Goal: Navigation & Orientation: Find specific page/section

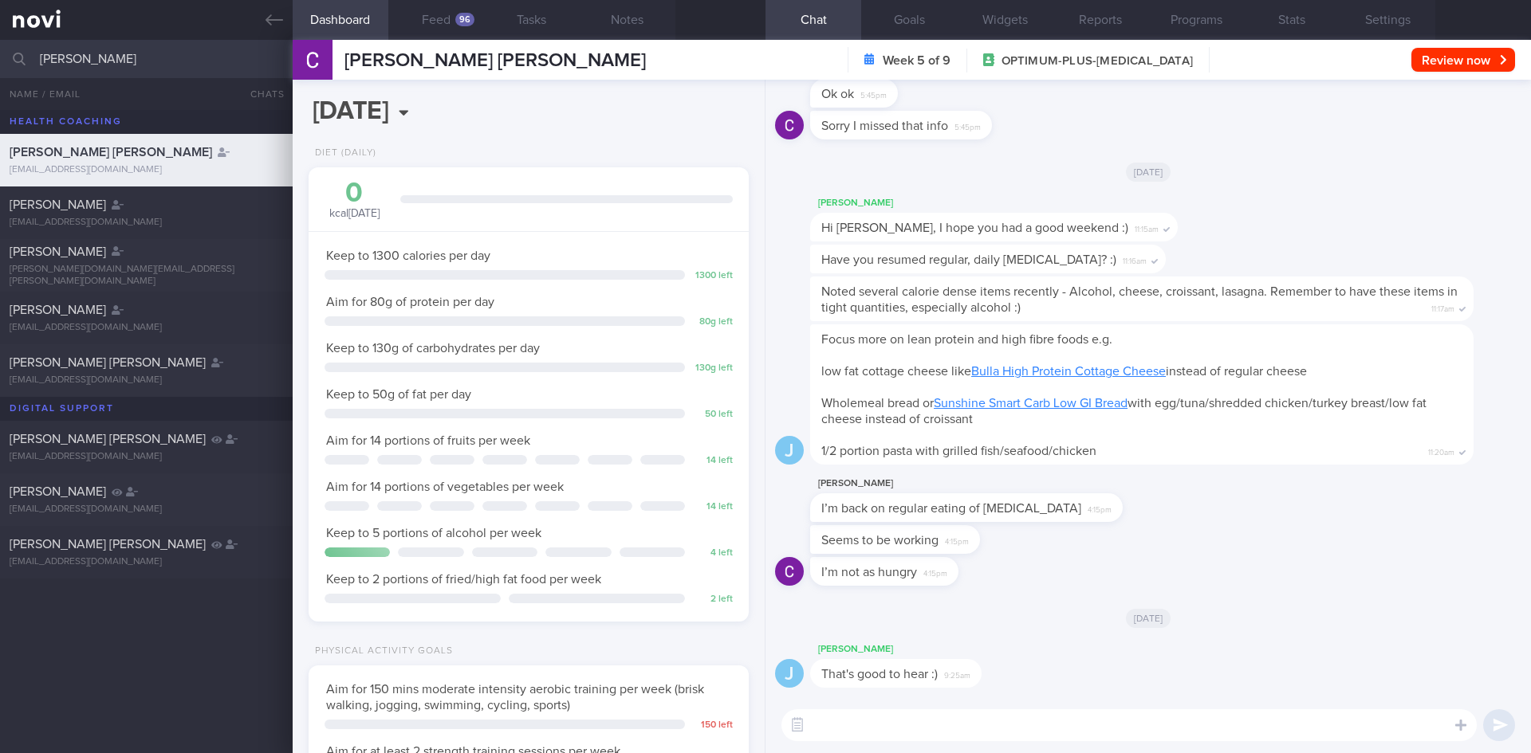
select select "7"
type input "c"
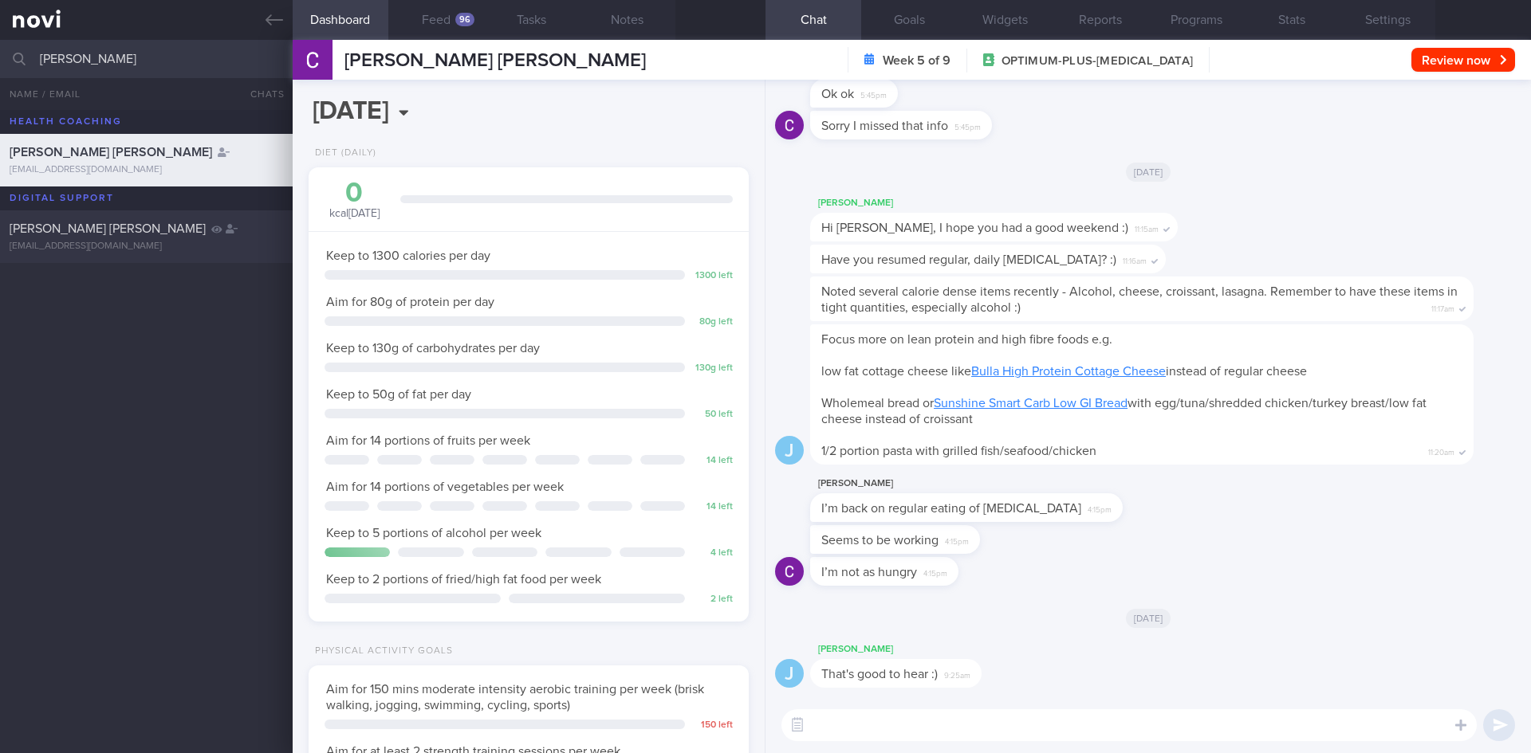
click at [194, 231] on div "[PERSON_NAME] [PERSON_NAME]" at bounding box center [144, 229] width 269 height 16
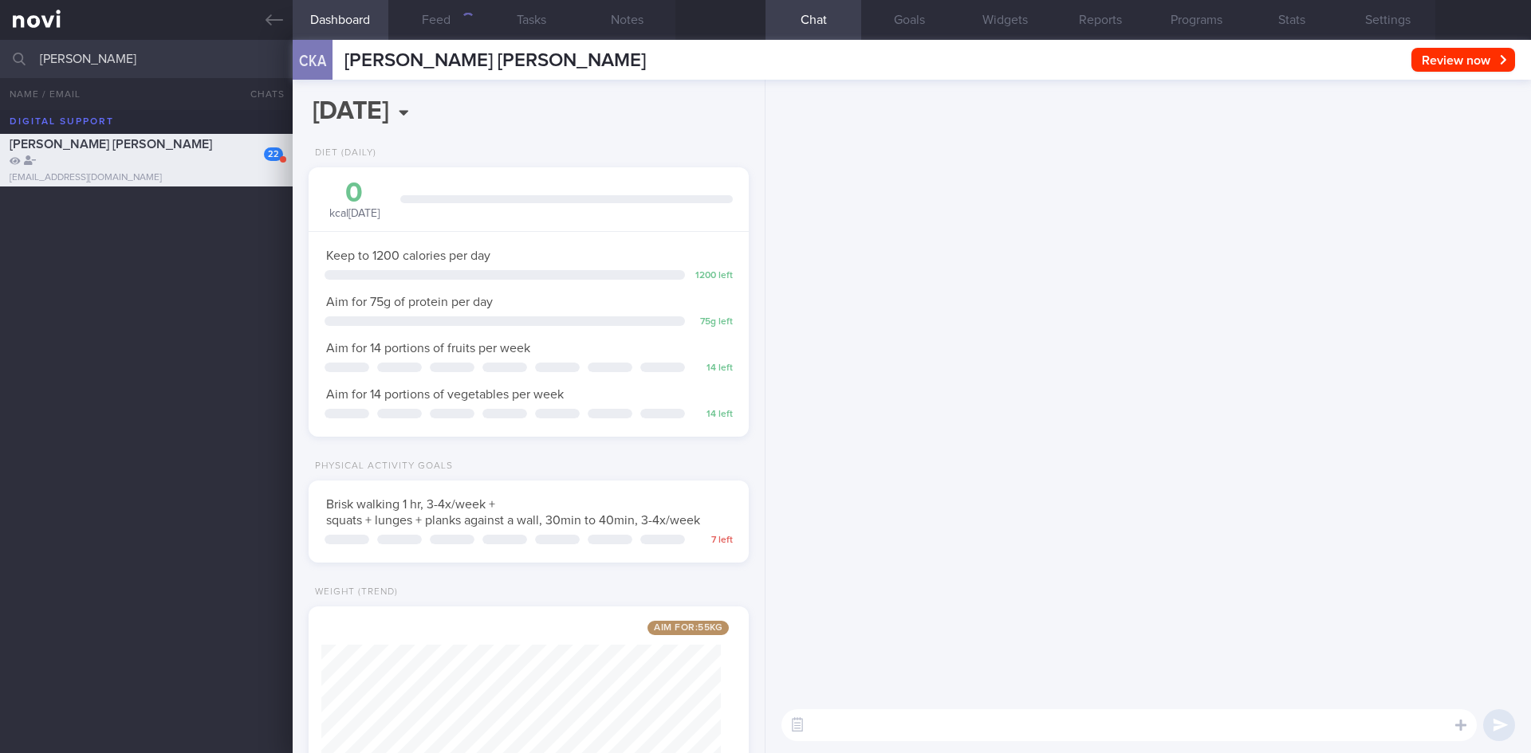
scroll to position [222, 400]
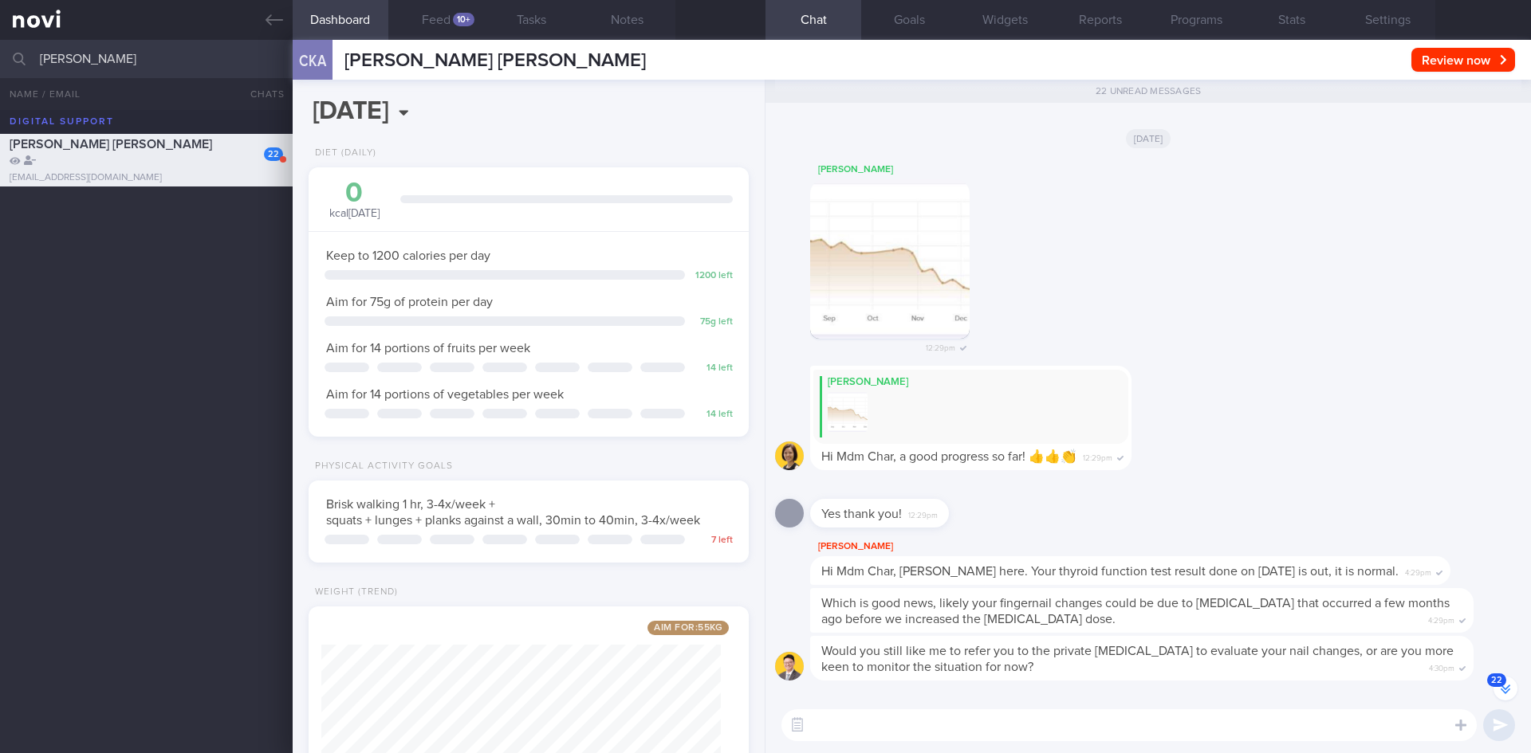
click at [147, 57] on input "[PERSON_NAME]" at bounding box center [765, 59] width 1531 height 38
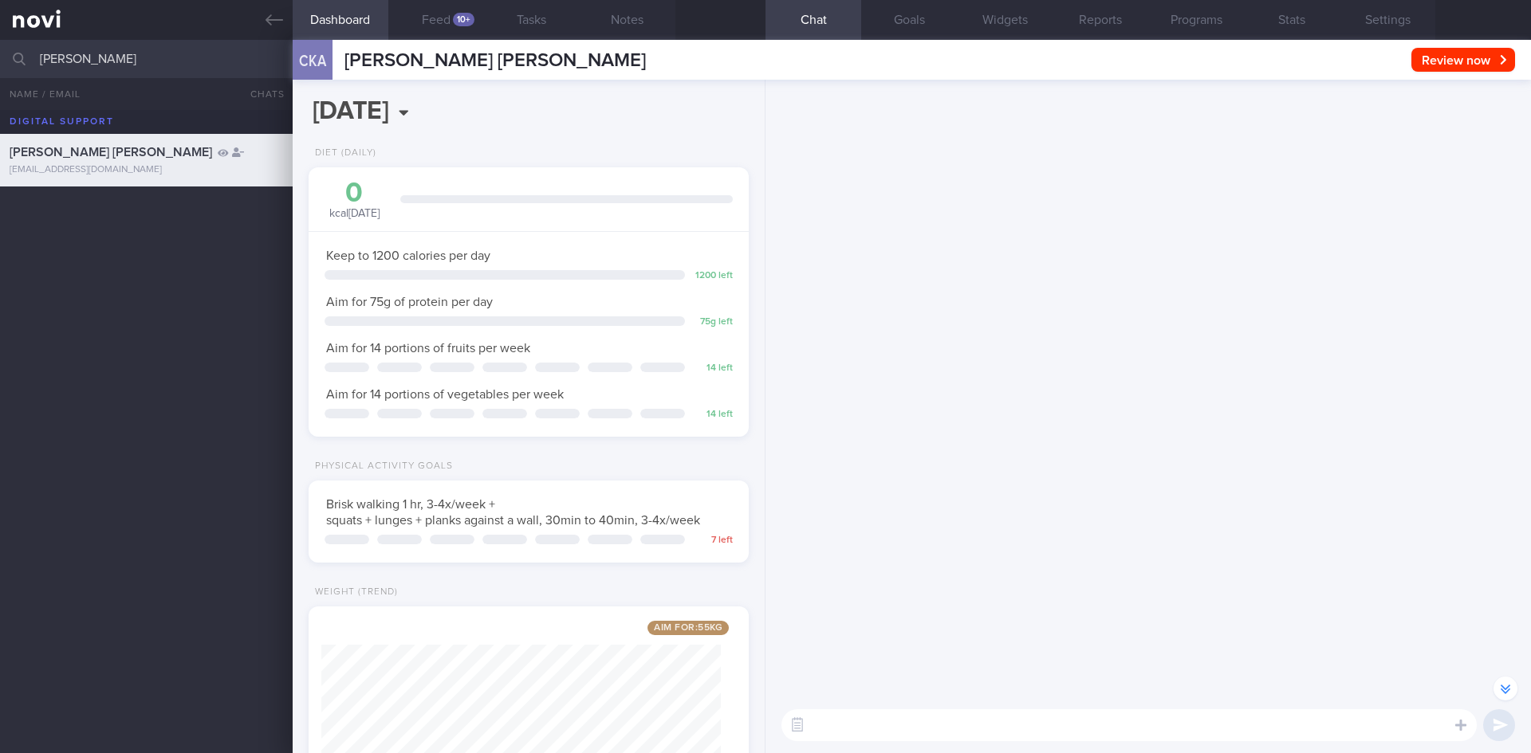
scroll to position [-23976, 0]
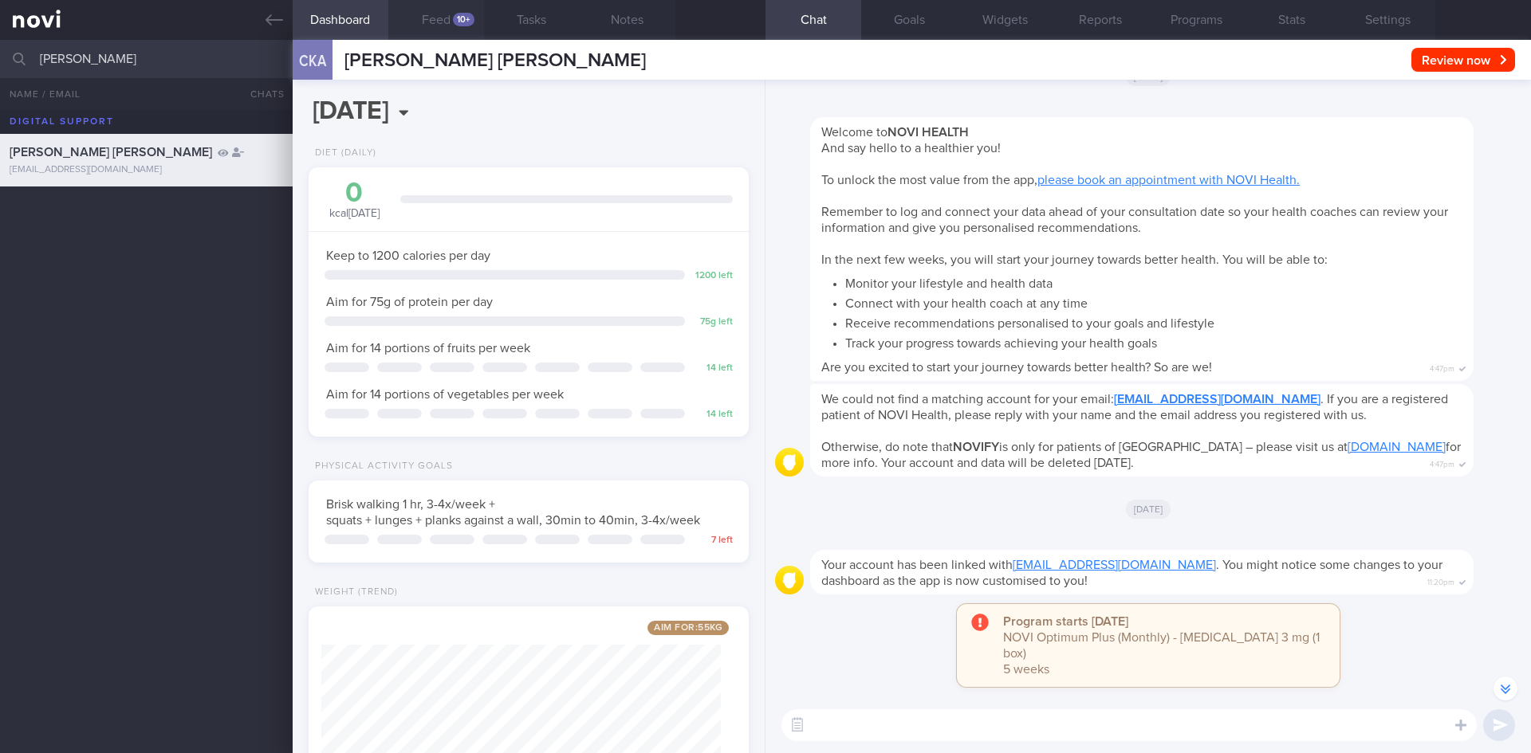
click at [447, 12] on button "Feed 10+" at bounding box center [436, 20] width 96 height 40
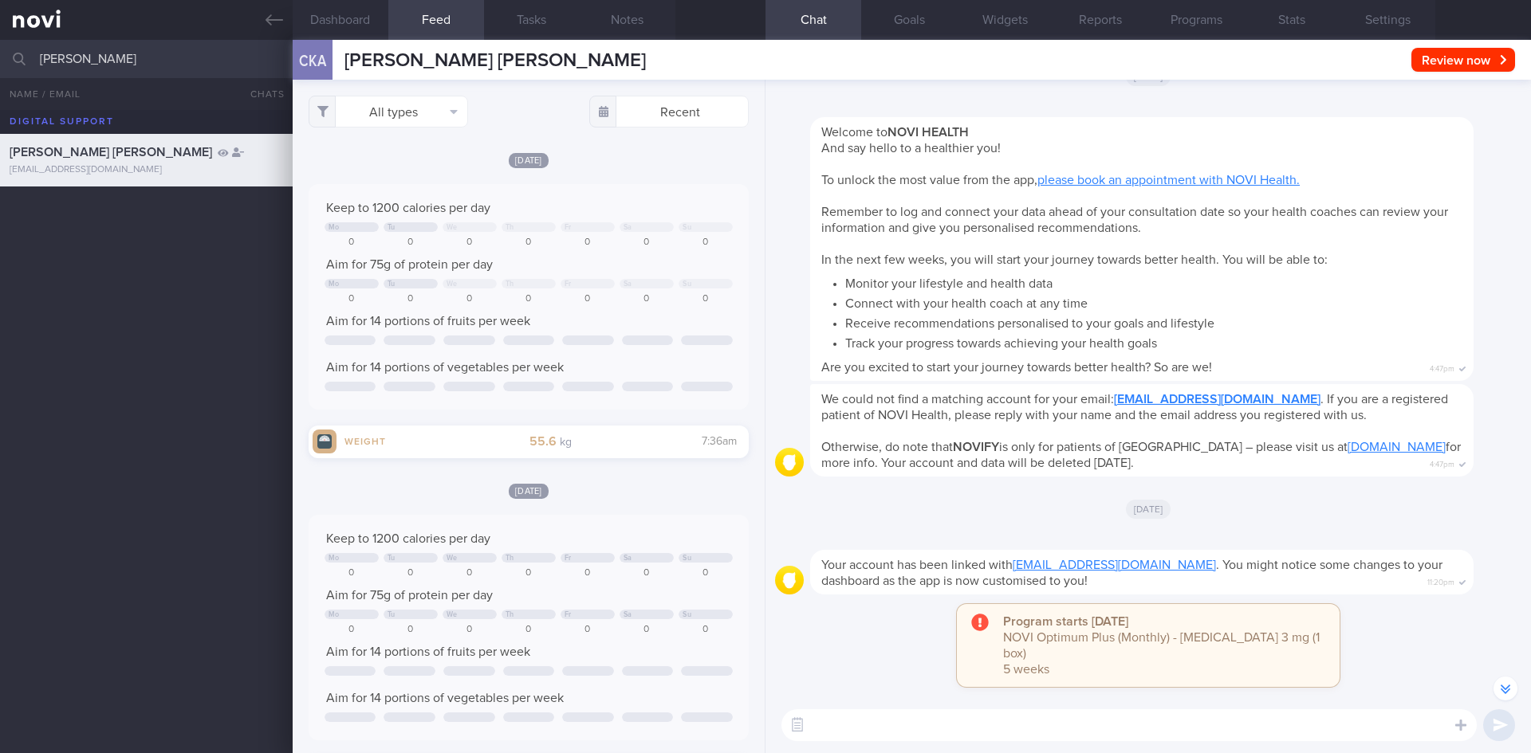
scroll to position [222, 400]
click at [156, 53] on input "[PERSON_NAME]" at bounding box center [765, 59] width 1531 height 38
drag, startPoint x: 156, startPoint y: 53, endPoint x: 95, endPoint y: 53, distance: 61.4
click at [95, 53] on input "[PERSON_NAME]" at bounding box center [765, 59] width 1531 height 38
click at [270, 17] on icon at bounding box center [274, 19] width 18 height 11
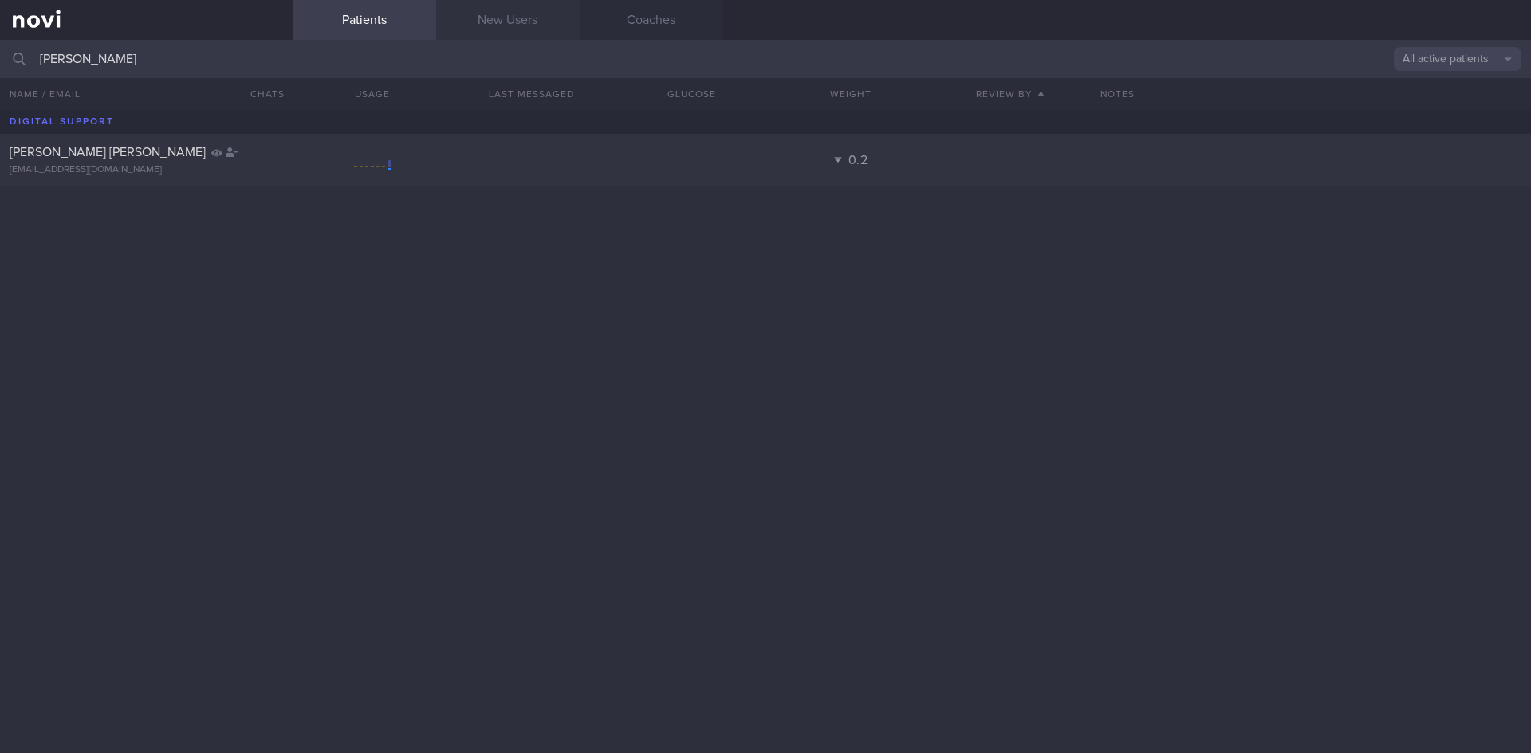
click at [510, 14] on link "New Users" at bounding box center [507, 20] width 143 height 40
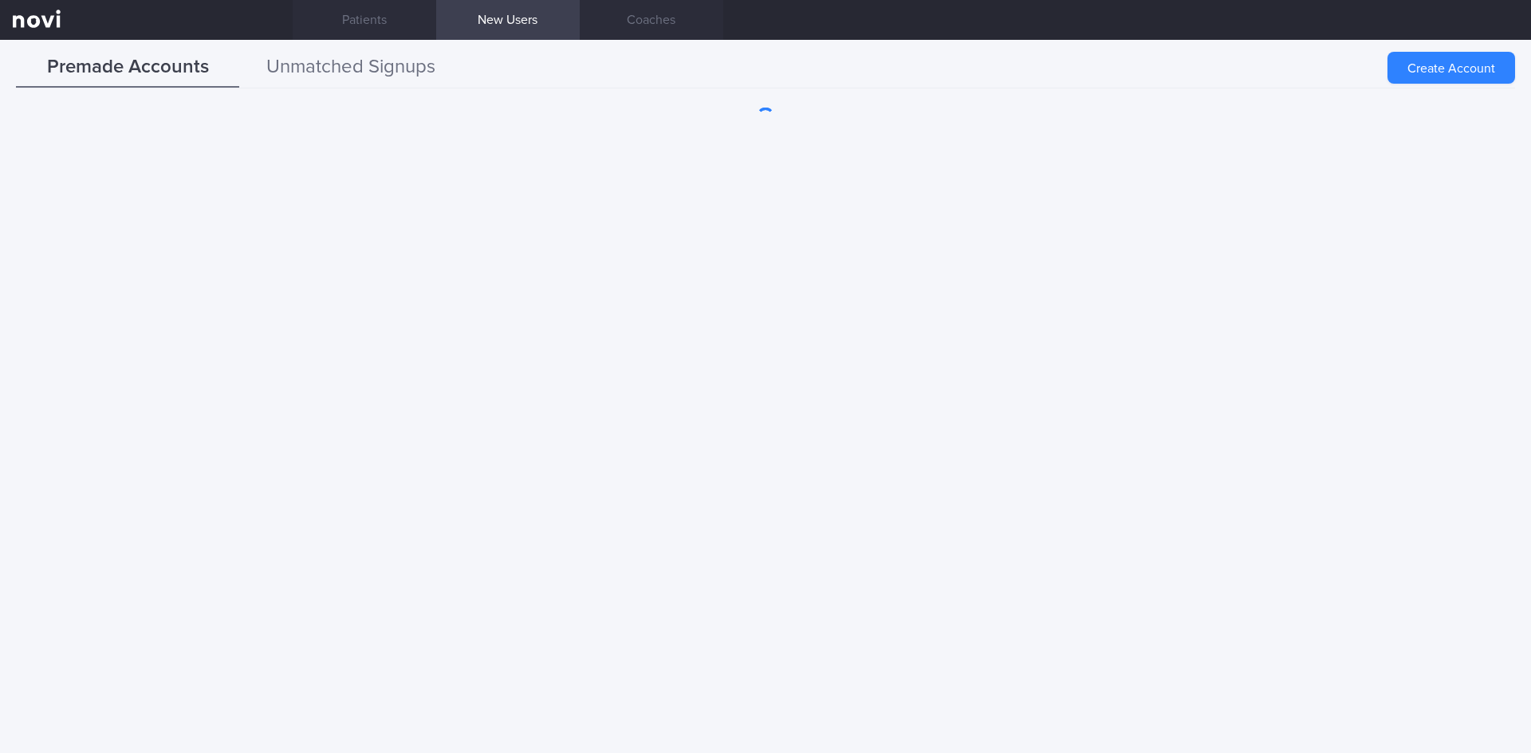
click at [362, 60] on button "Unmatched Signups" at bounding box center [350, 68] width 223 height 40
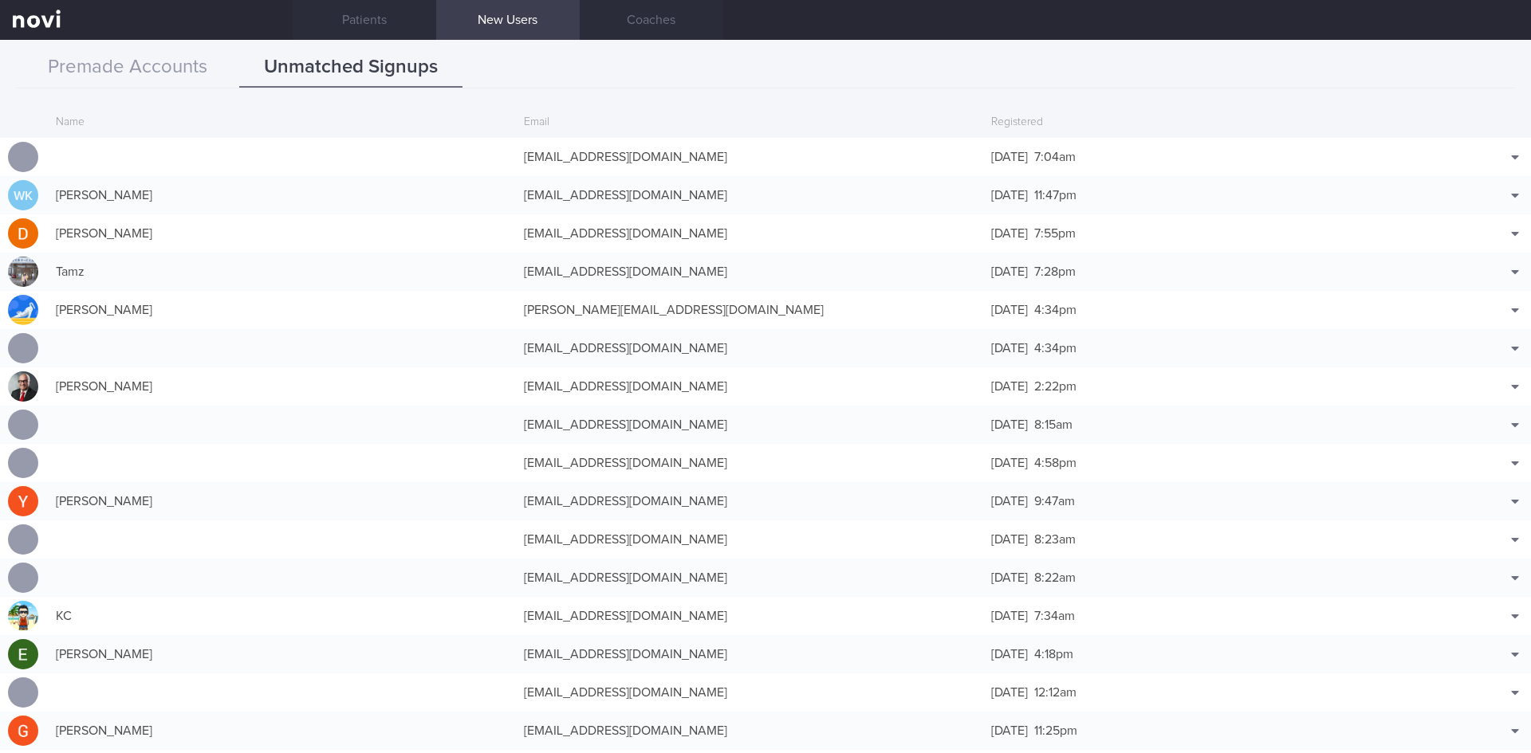
click at [924, 59] on div "Premade Accounts Unmatched Signups" at bounding box center [765, 68] width 1499 height 41
click at [364, 13] on link "Patients" at bounding box center [364, 20] width 143 height 40
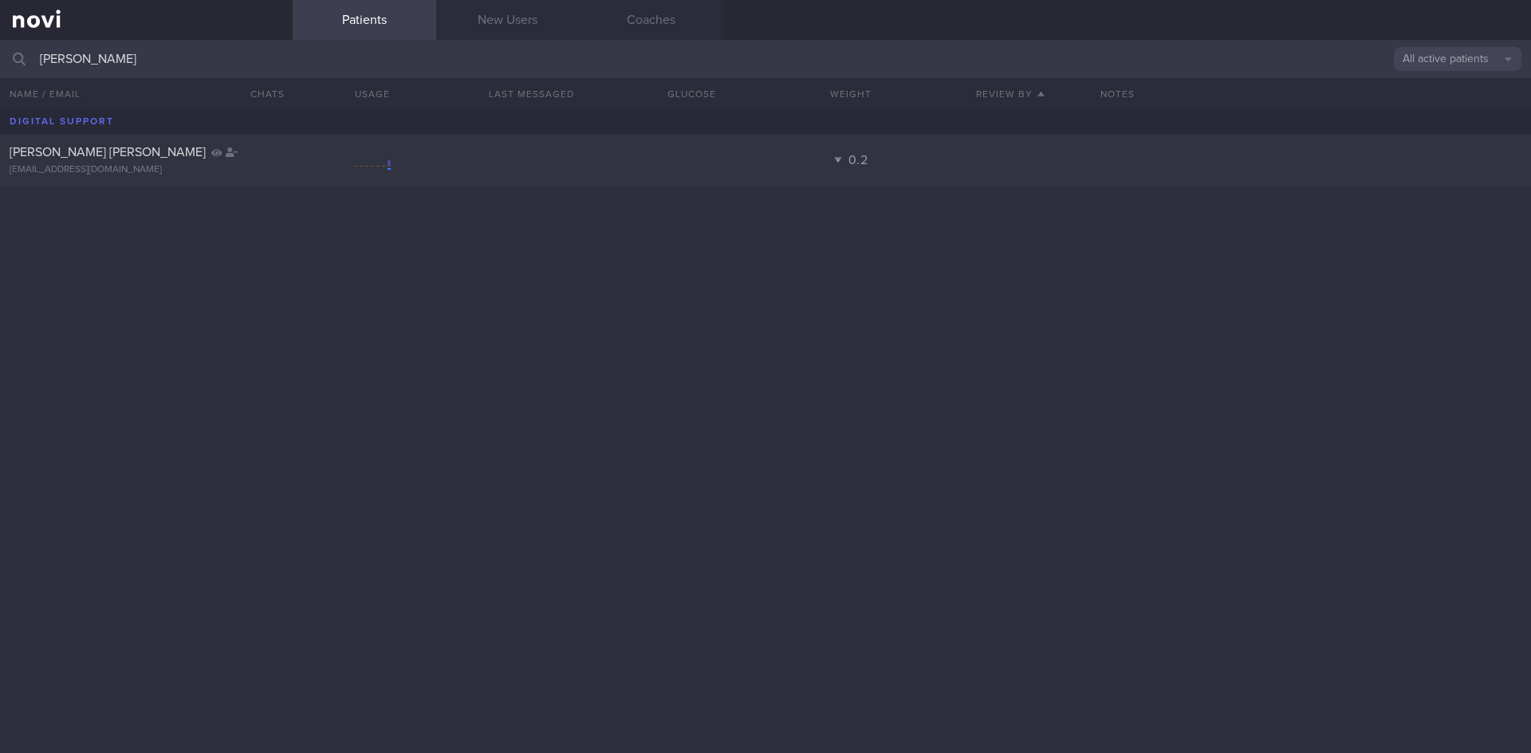
click at [155, 64] on input "[PERSON_NAME]" at bounding box center [765, 59] width 1531 height 38
type input "c"
type input "[PERSON_NAME]"
click at [211, 151] on div "KOH BEE SZE ([PERSON_NAME])" at bounding box center [144, 152] width 269 height 16
select select "7"
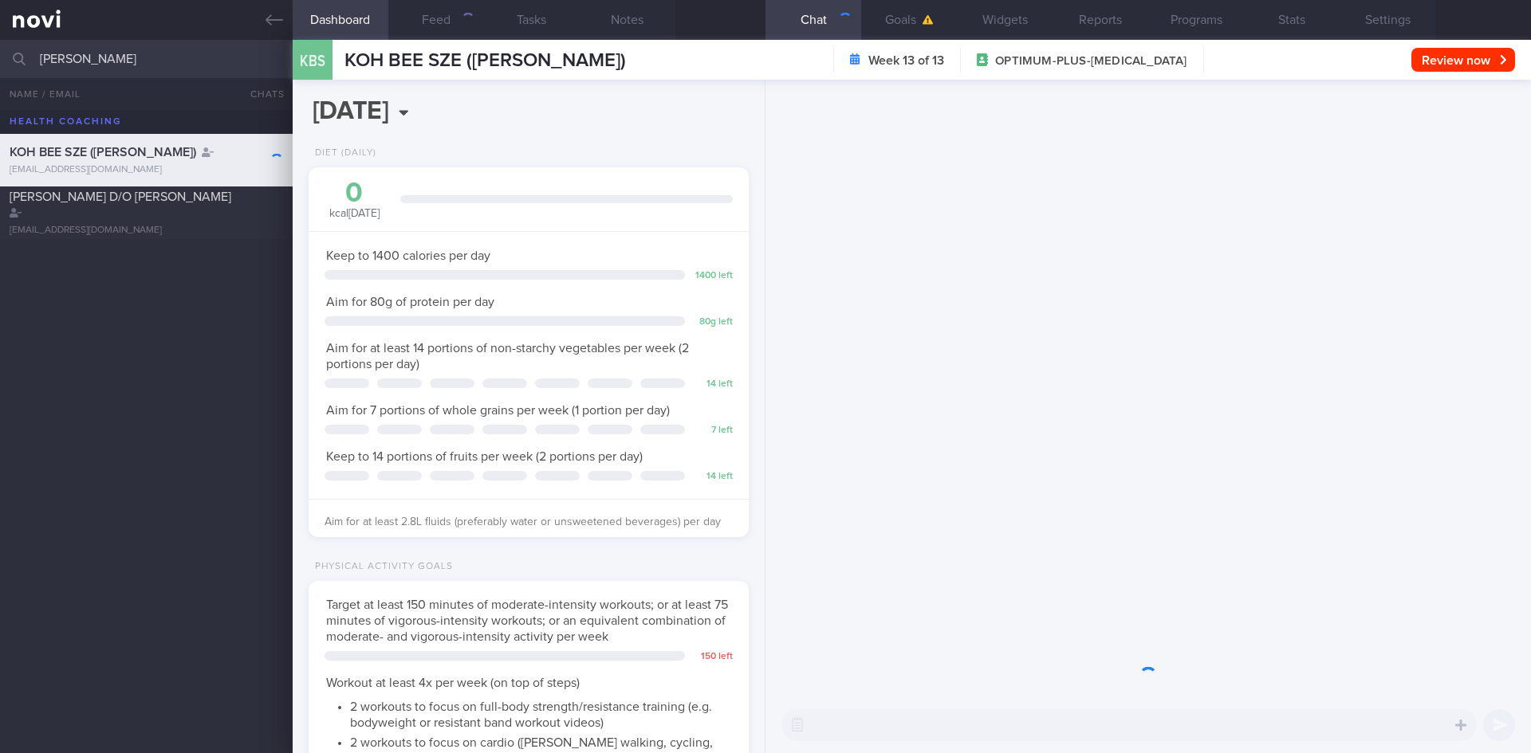
scroll to position [222, 400]
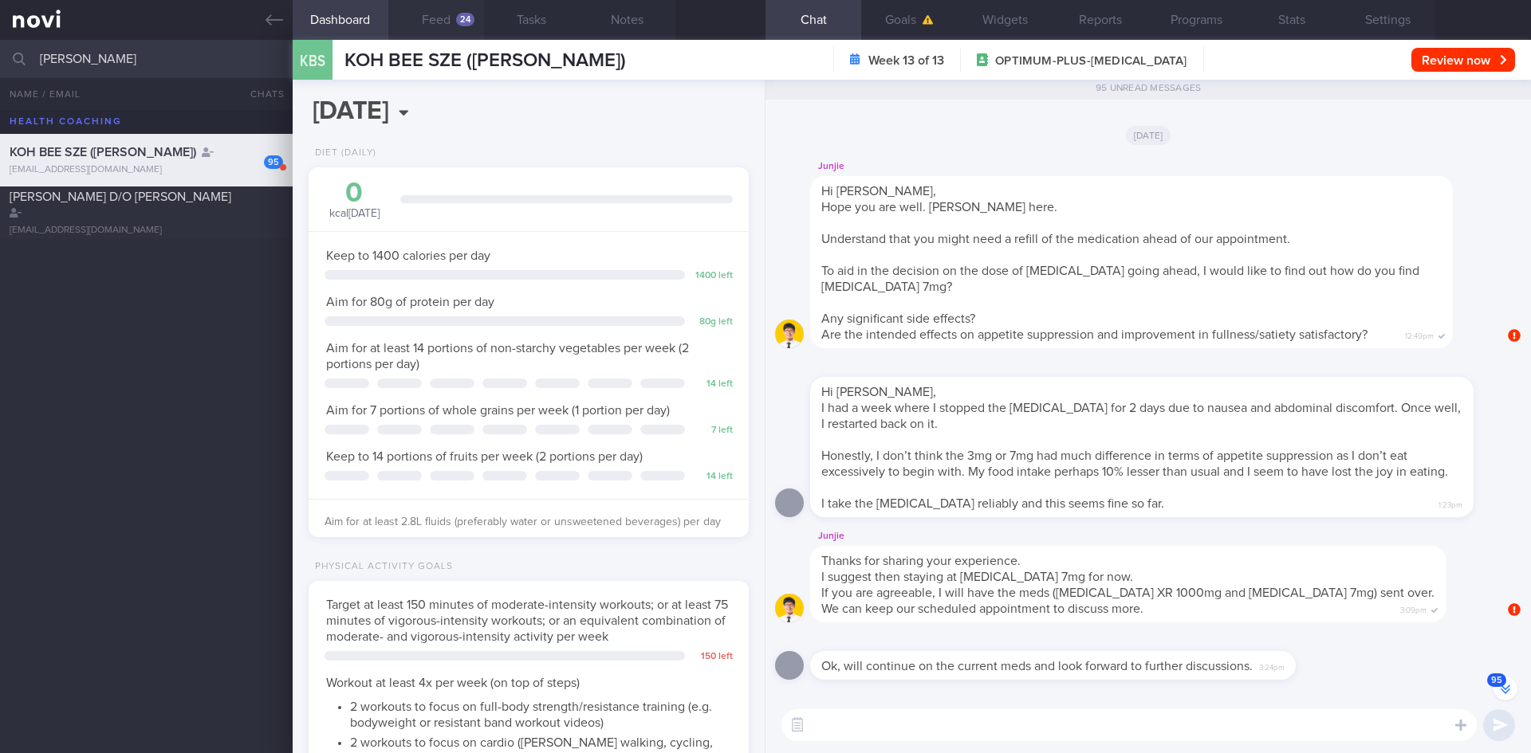
click at [443, 22] on button "Feed 24" at bounding box center [436, 20] width 96 height 40
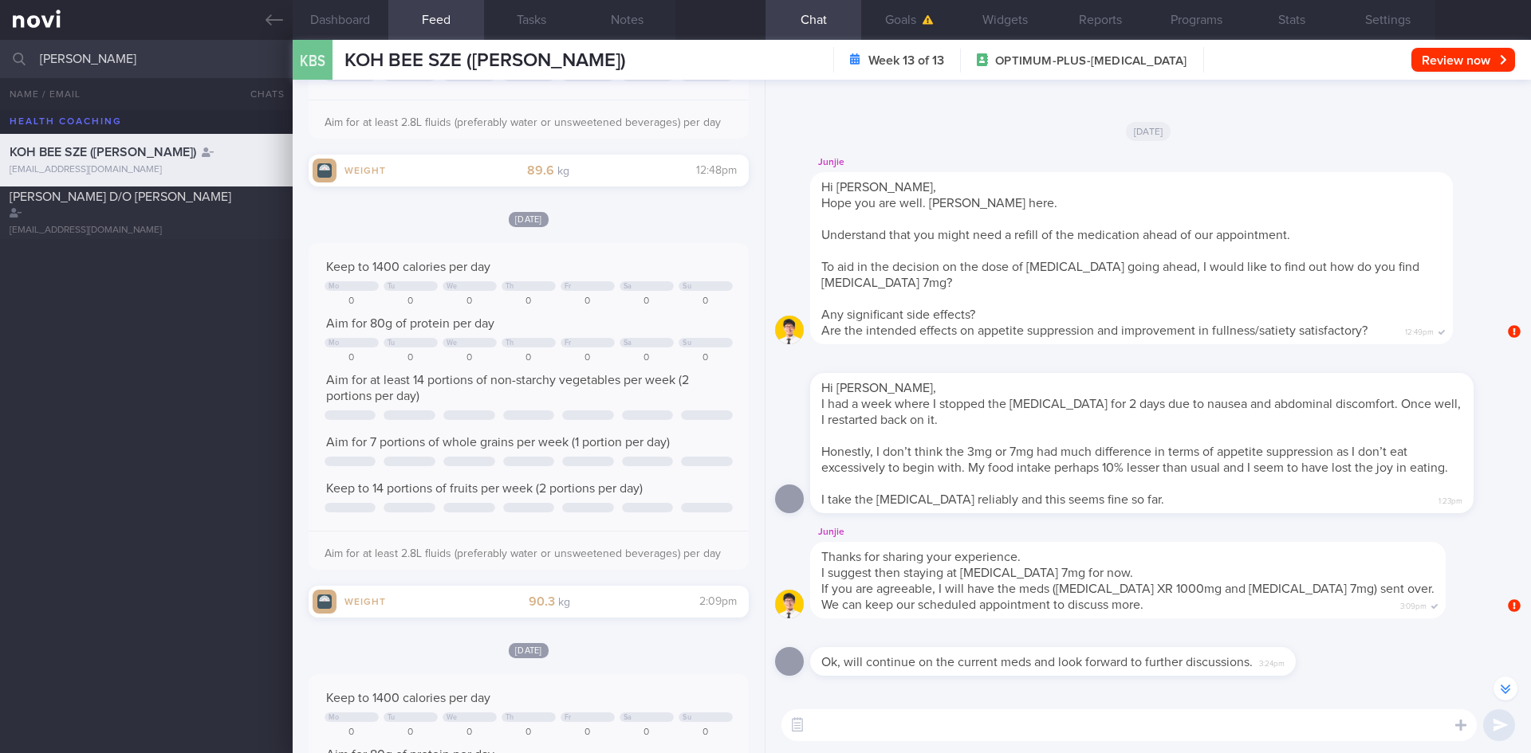
scroll to position [2124, 0]
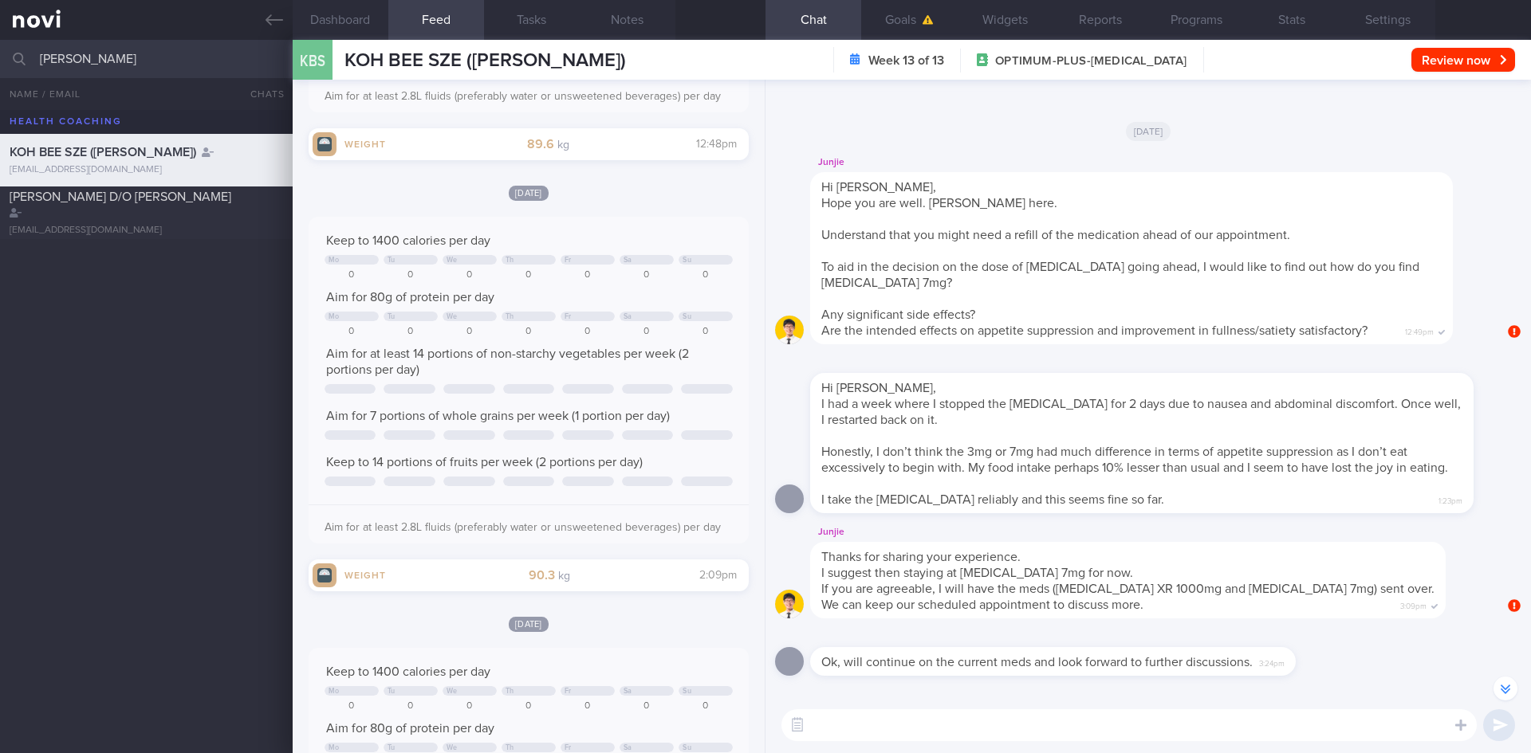
click at [922, 130] on div "[DATE]" at bounding box center [1148, 130] width 746 height 45
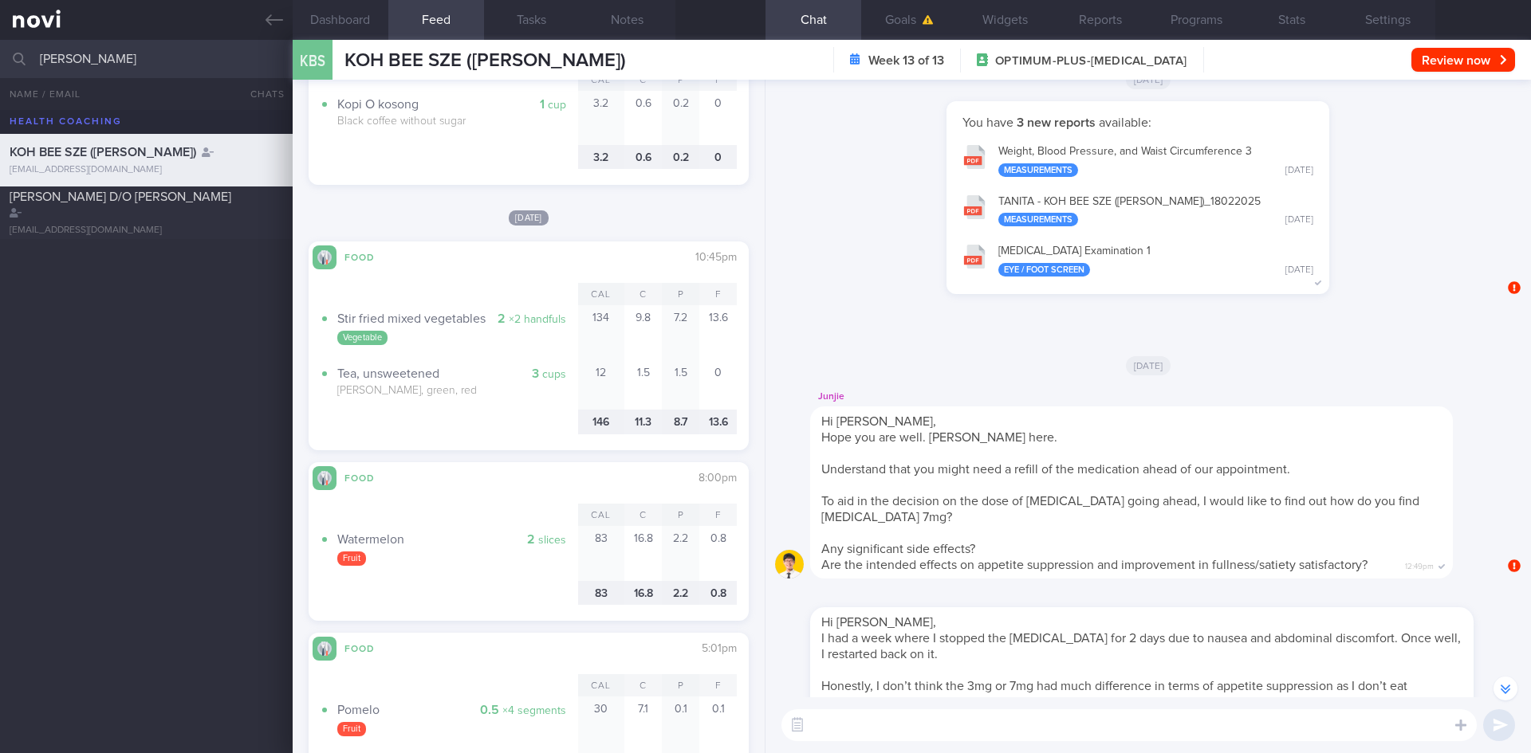
scroll to position [-9987, 0]
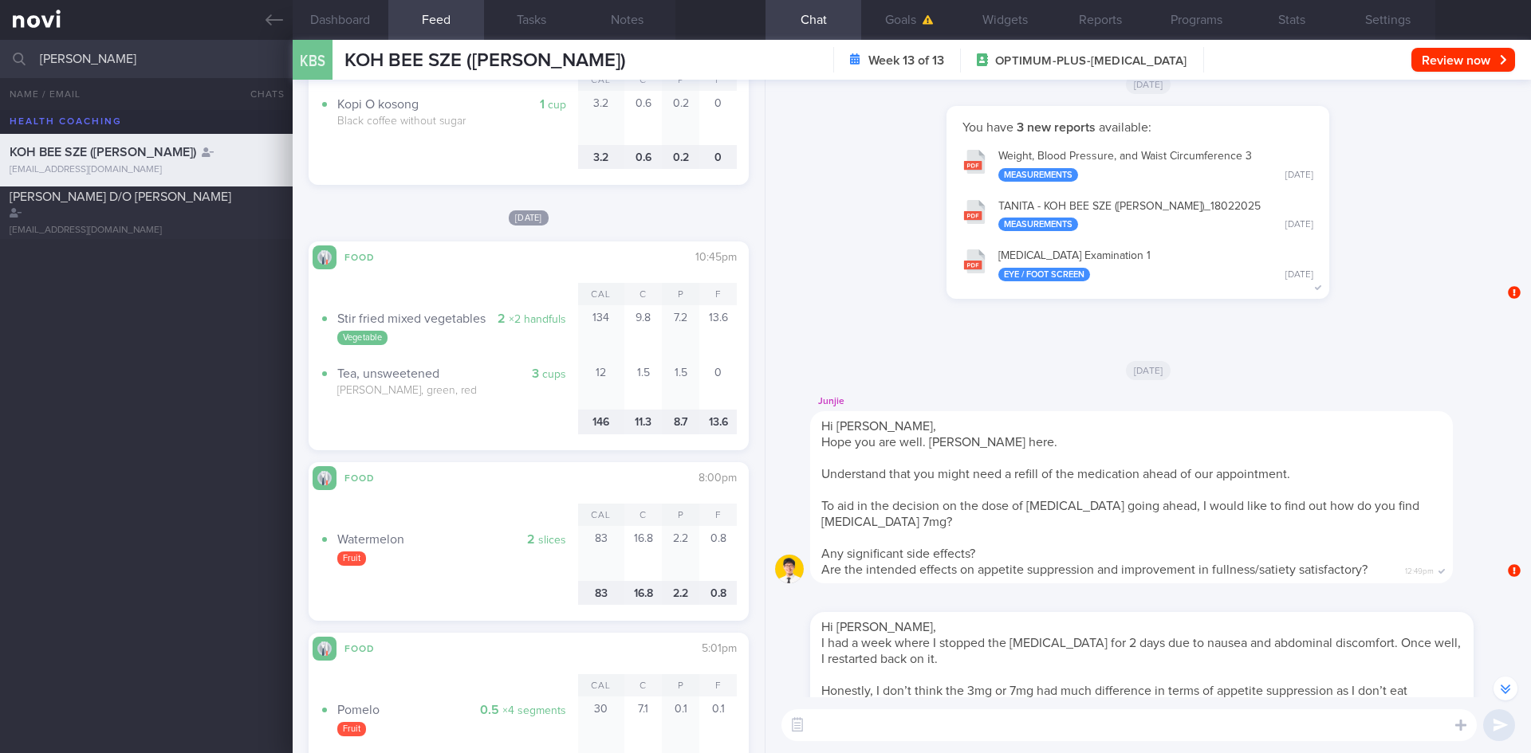
click at [1505, 691] on button "button" at bounding box center [1505, 689] width 24 height 24
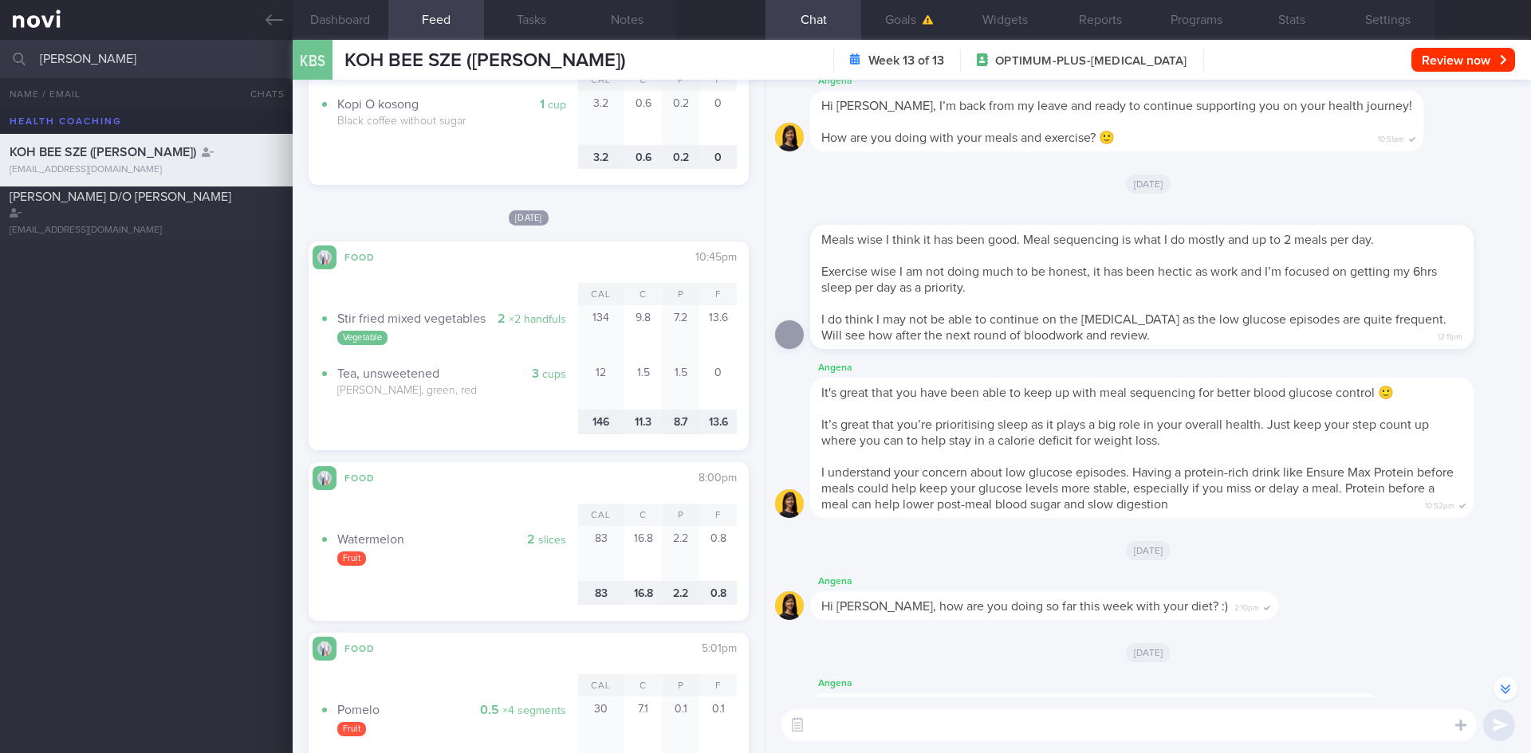
scroll to position [-1045, 0]
click at [929, 543] on div "[DATE]" at bounding box center [1148, 544] width 746 height 45
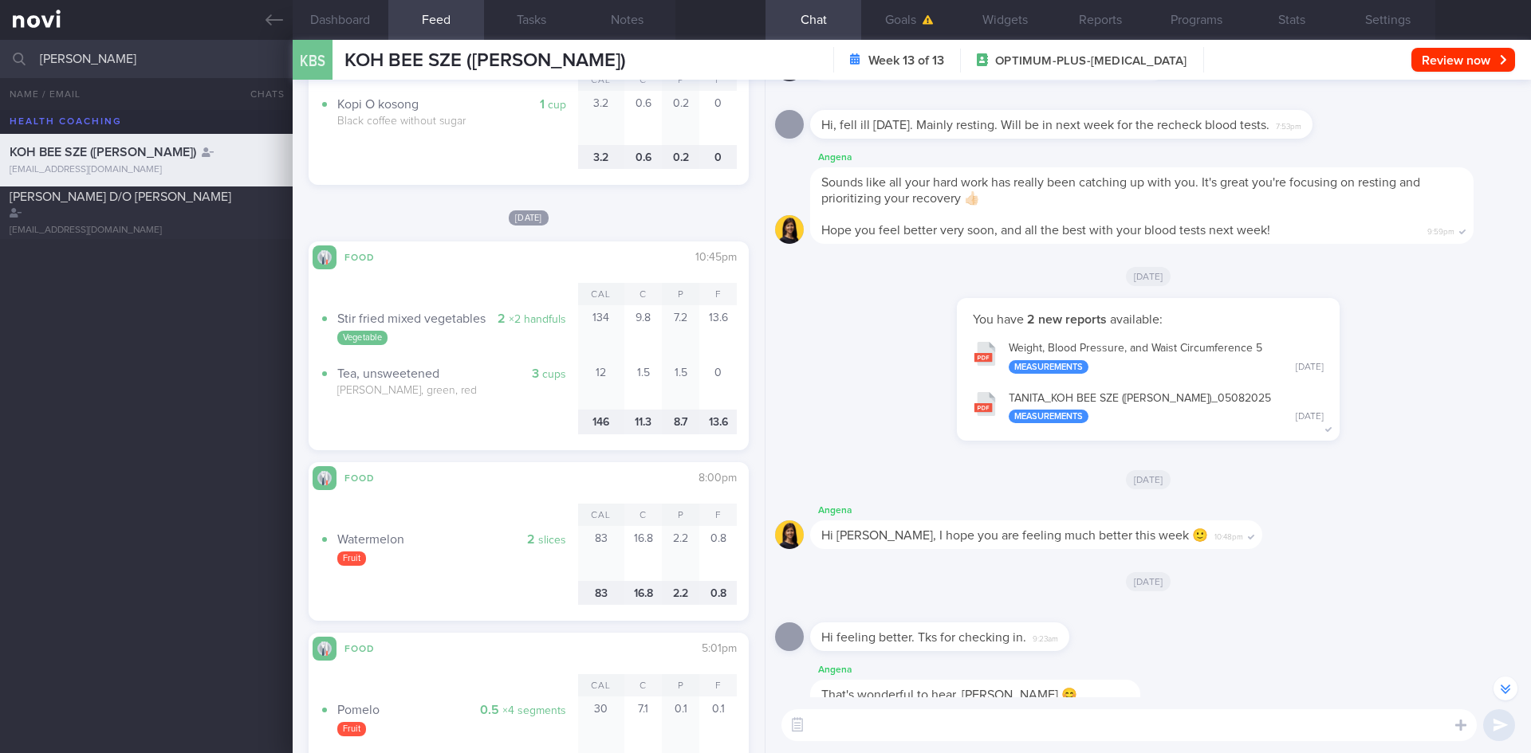
scroll to position [0, 0]
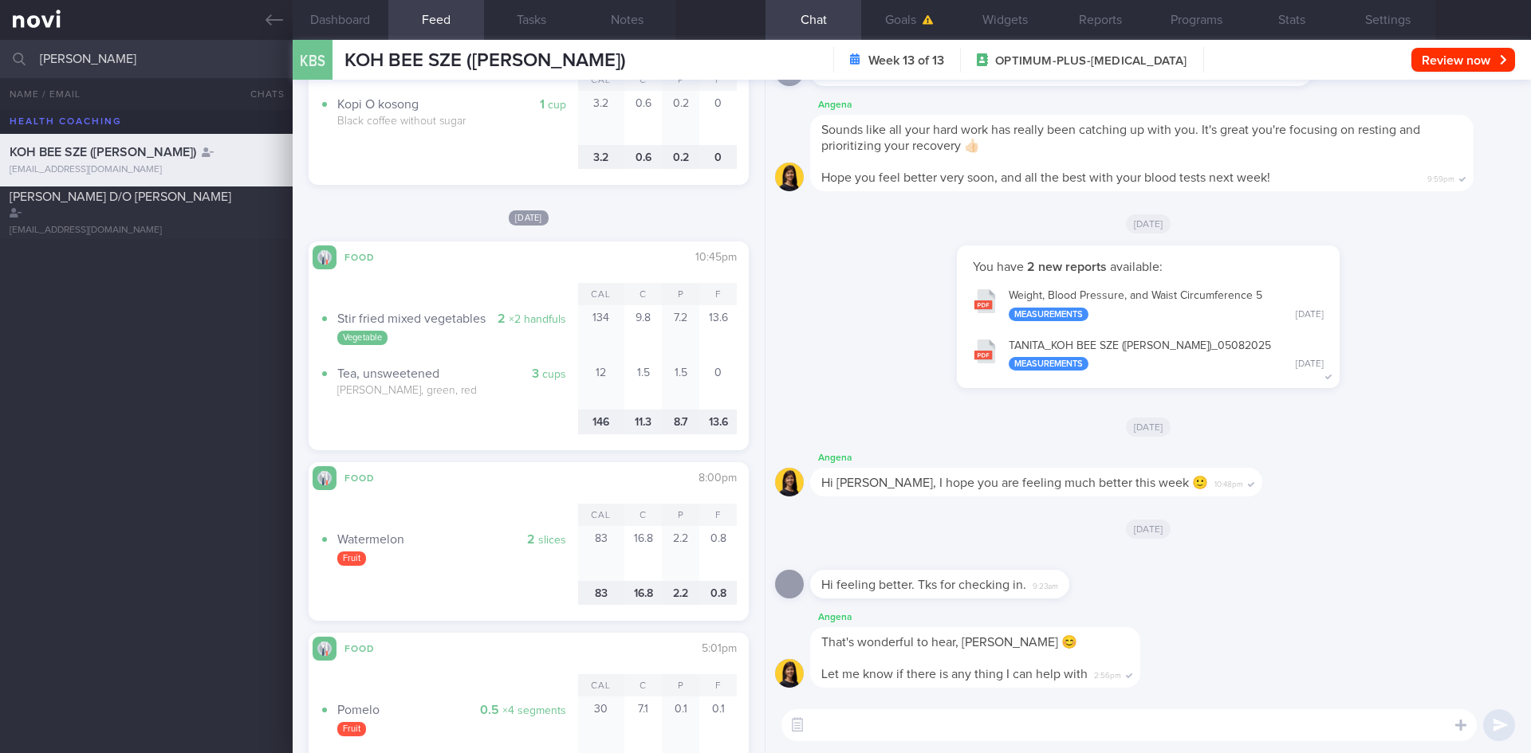
drag, startPoint x: 124, startPoint y: 61, endPoint x: 0, endPoint y: 45, distance: 125.5
click at [0, 45] on input "[PERSON_NAME]" at bounding box center [765, 59] width 1531 height 38
type input "rajic"
click at [159, 216] on div "[PERSON_NAME] [PERSON_NAME][EMAIL_ADDRESS][PERSON_NAME][DOMAIN_NAME]" at bounding box center [146, 213] width 293 height 44
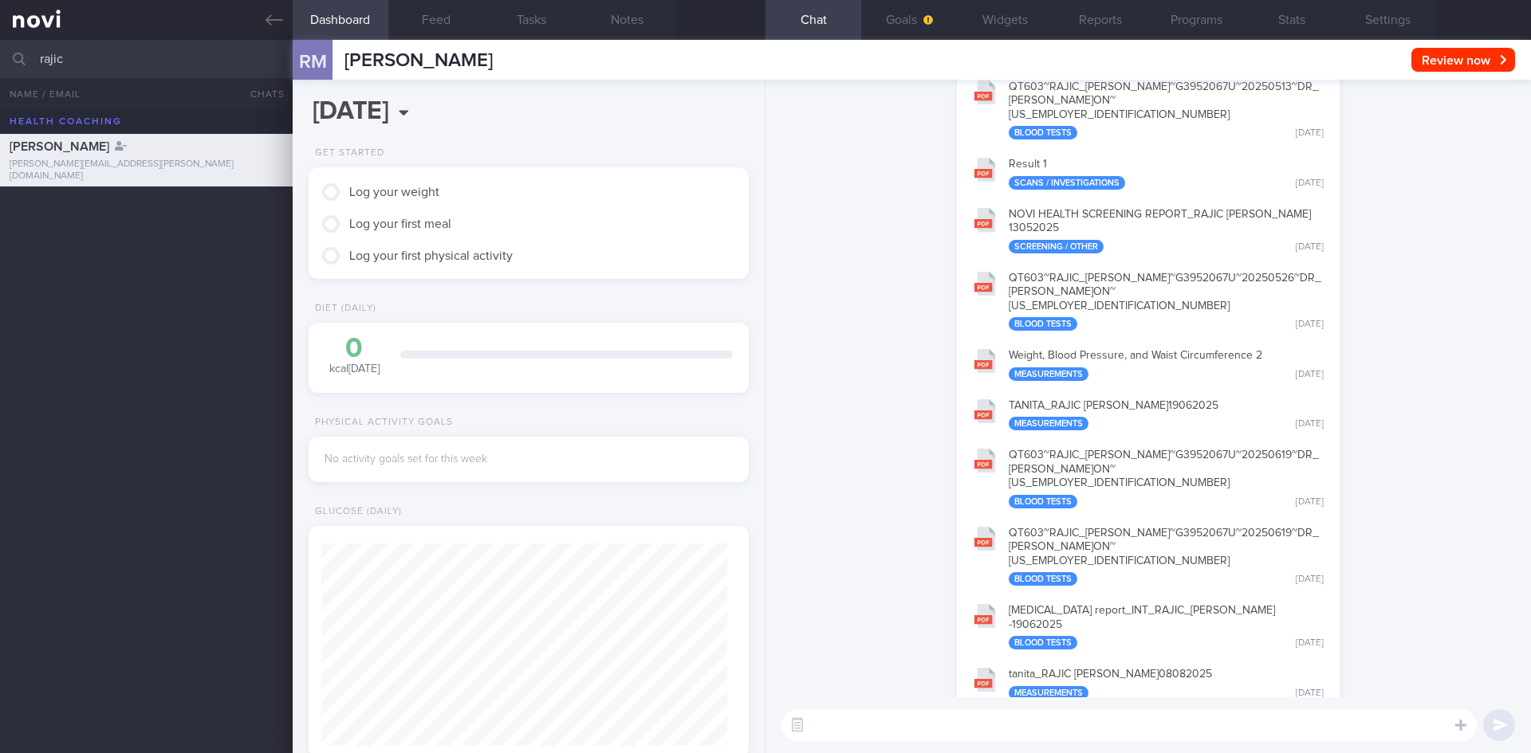
scroll to position [1, 0]
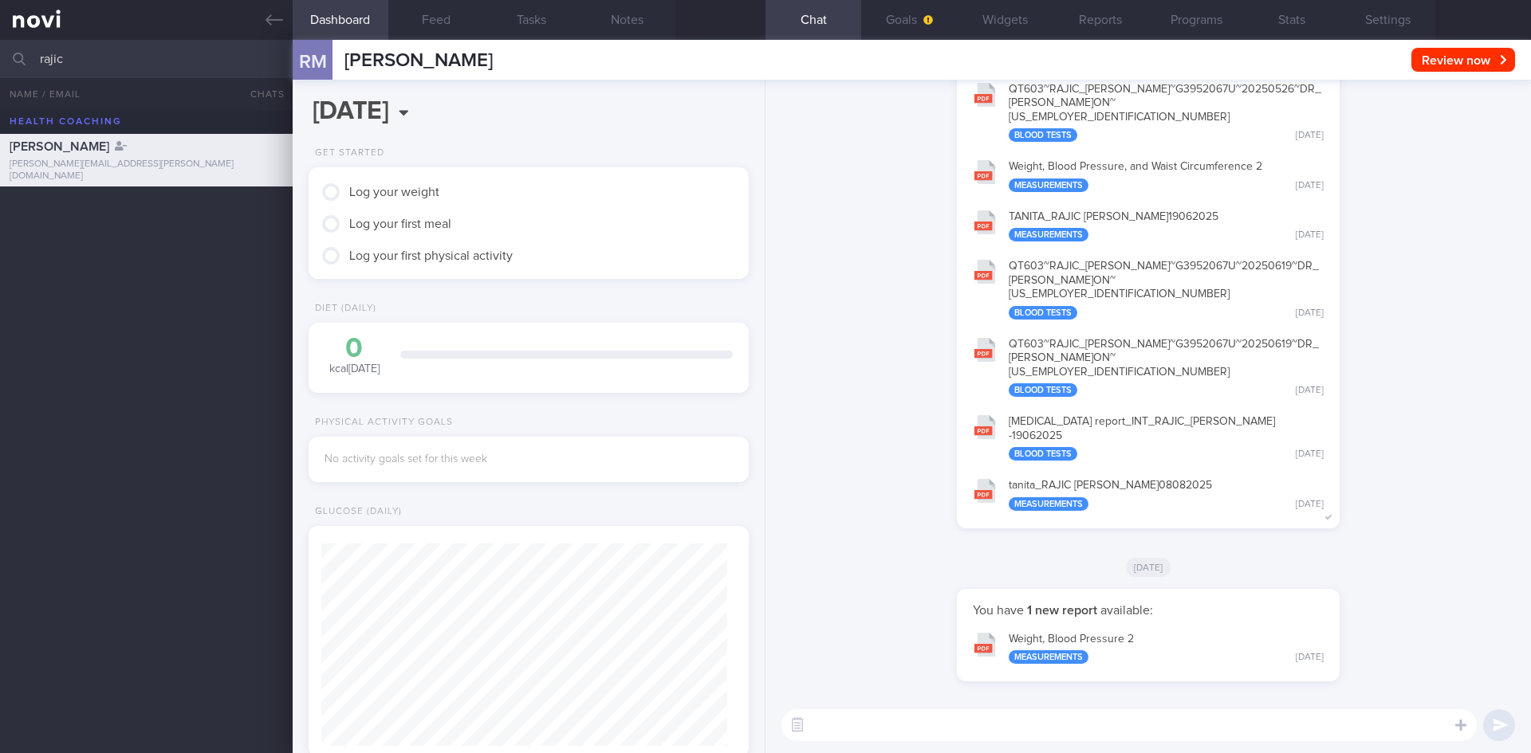
drag, startPoint x: 95, startPoint y: 49, endPoint x: 17, endPoint y: 44, distance: 78.3
click at [15, 44] on div "rajic All active patients Assigned patients All active patients Archived patien…" at bounding box center [765, 59] width 1531 height 38
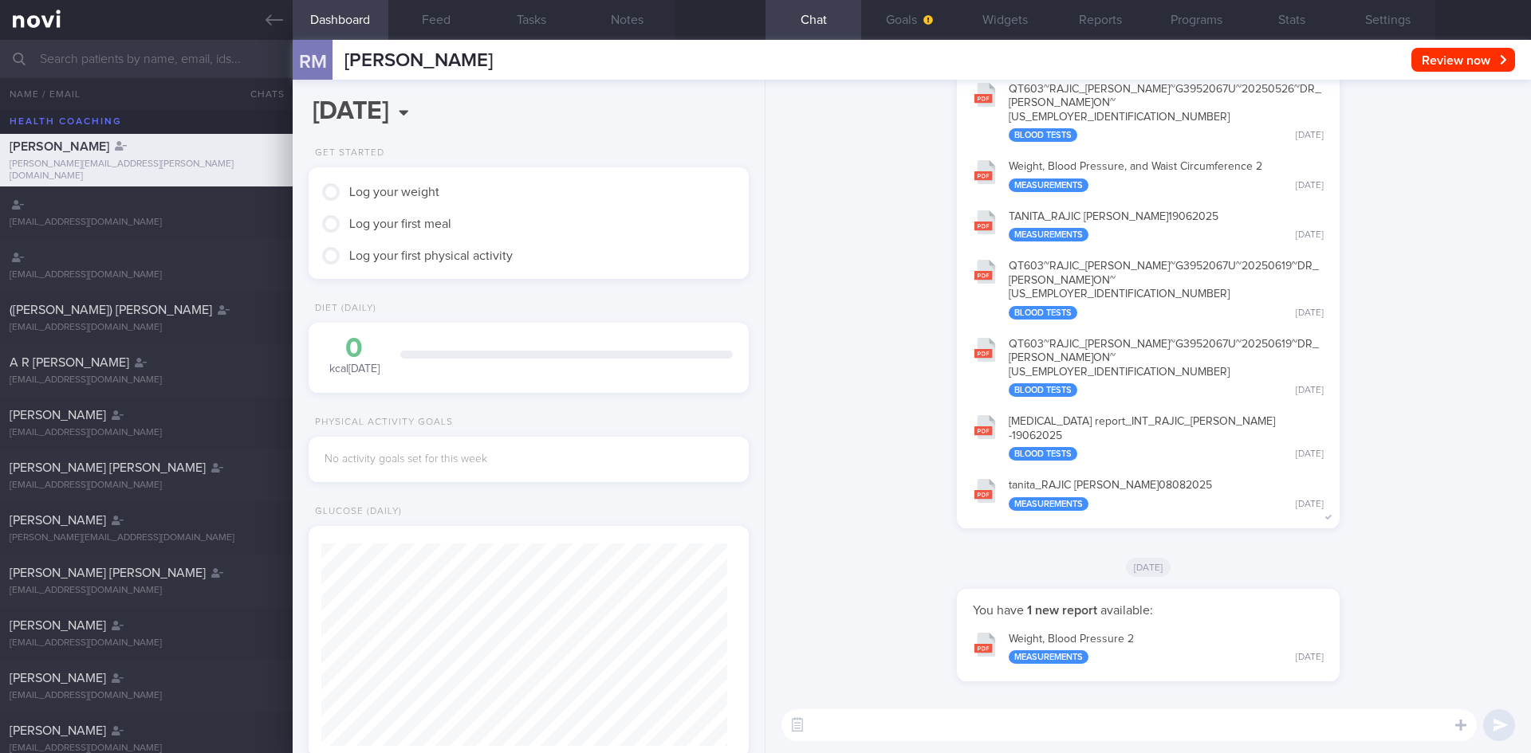
click at [107, 60] on input "text" at bounding box center [765, 59] width 1531 height 38
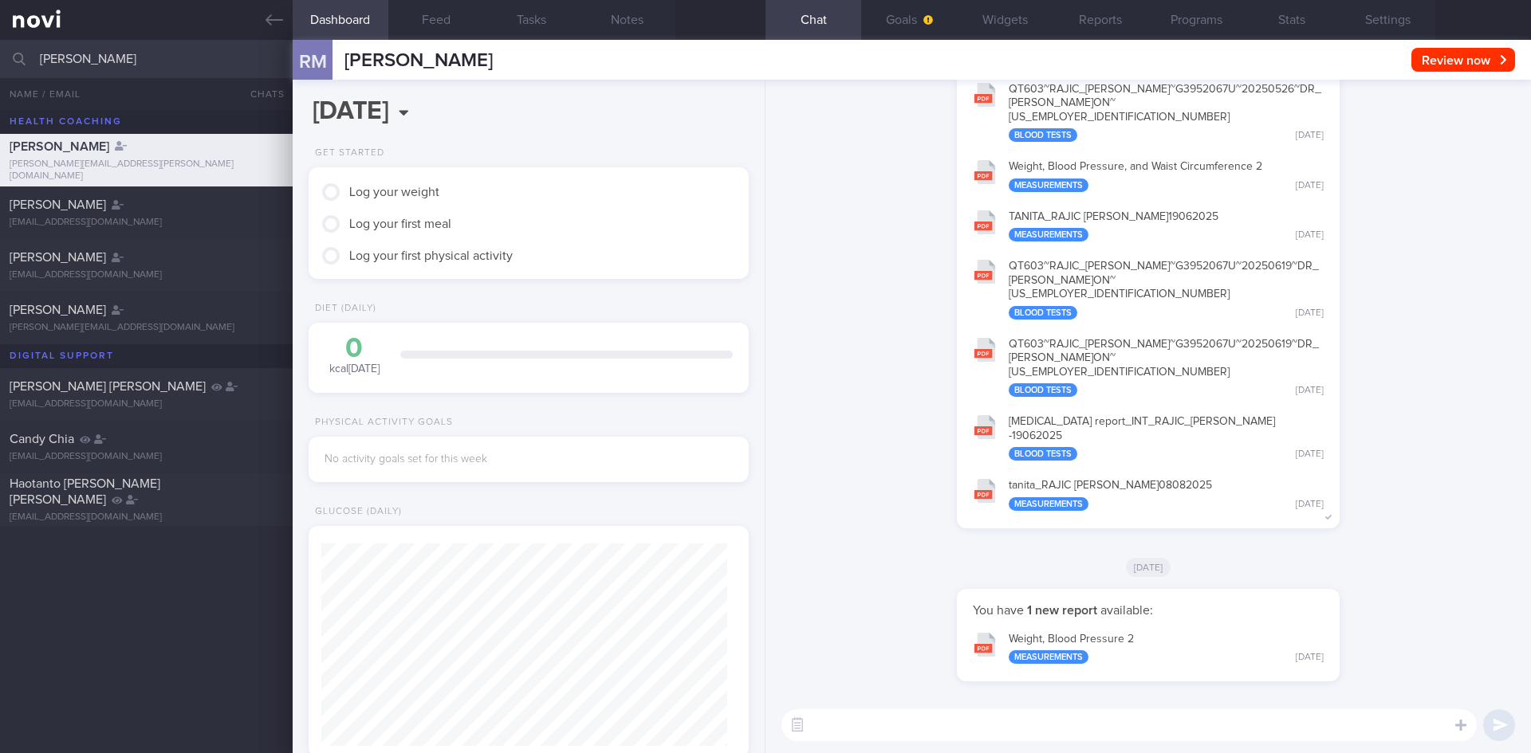
click at [64, 60] on input "[PERSON_NAME]" at bounding box center [765, 59] width 1531 height 38
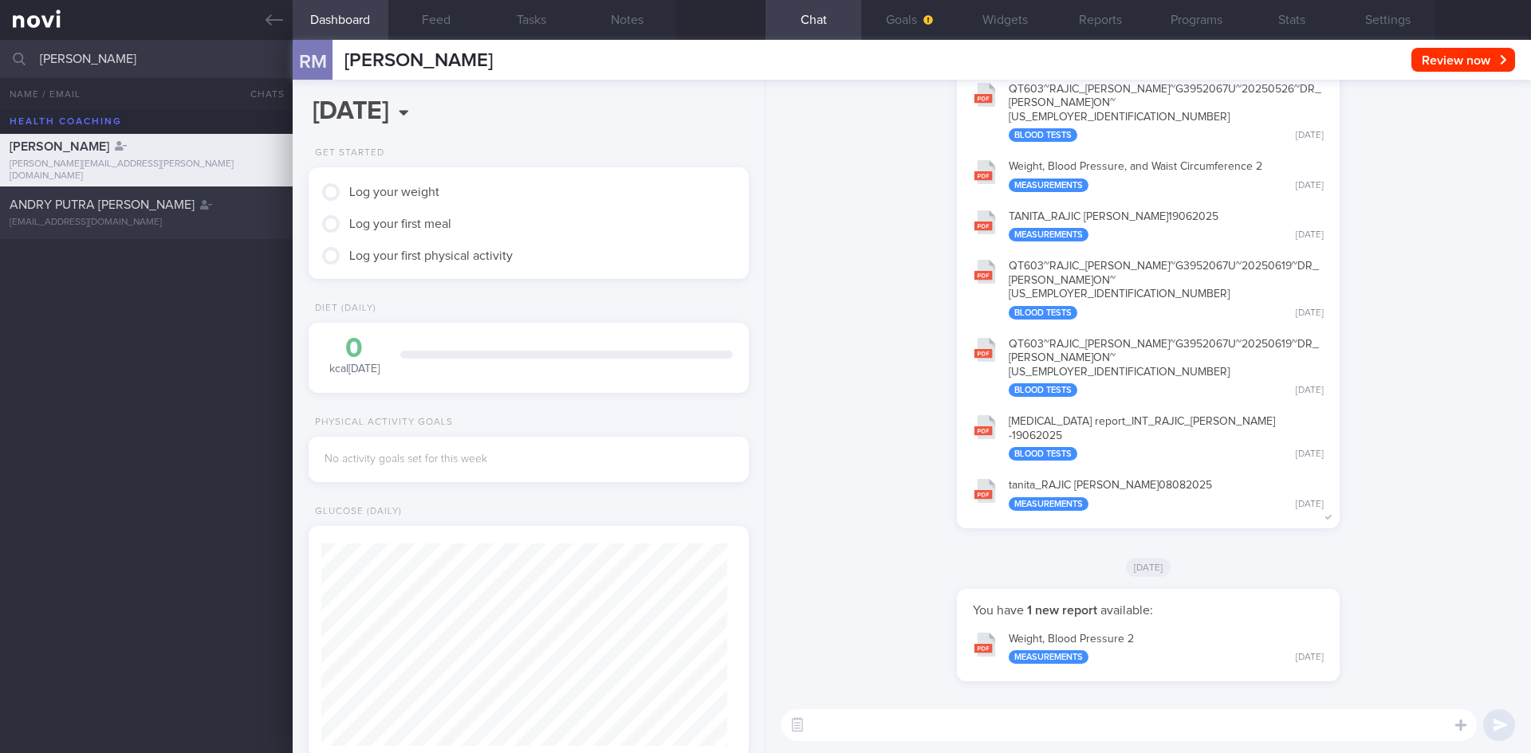
type input "[PERSON_NAME]"
click at [224, 201] on div "ANDRY PUTRA [PERSON_NAME]" at bounding box center [144, 205] width 269 height 16
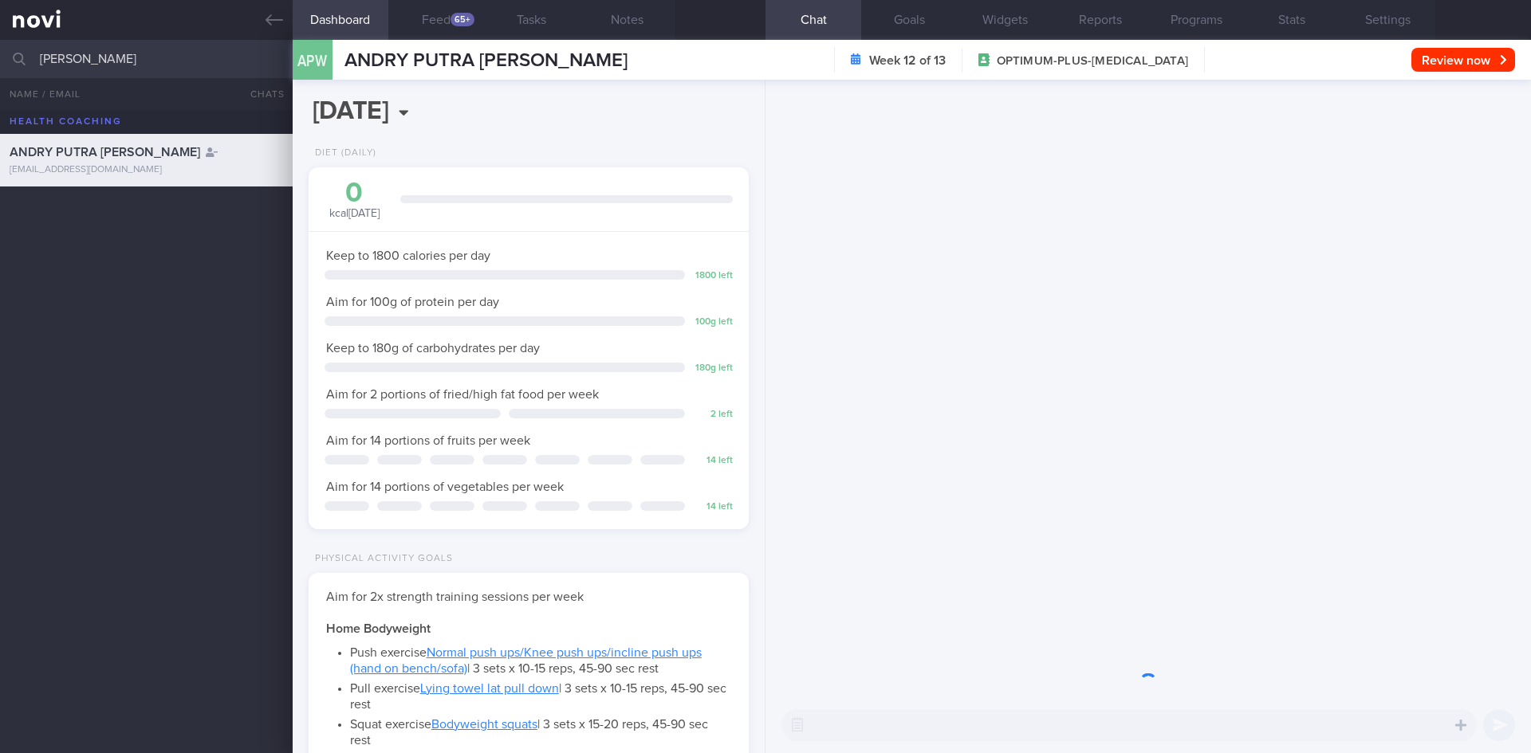
scroll to position [222, 400]
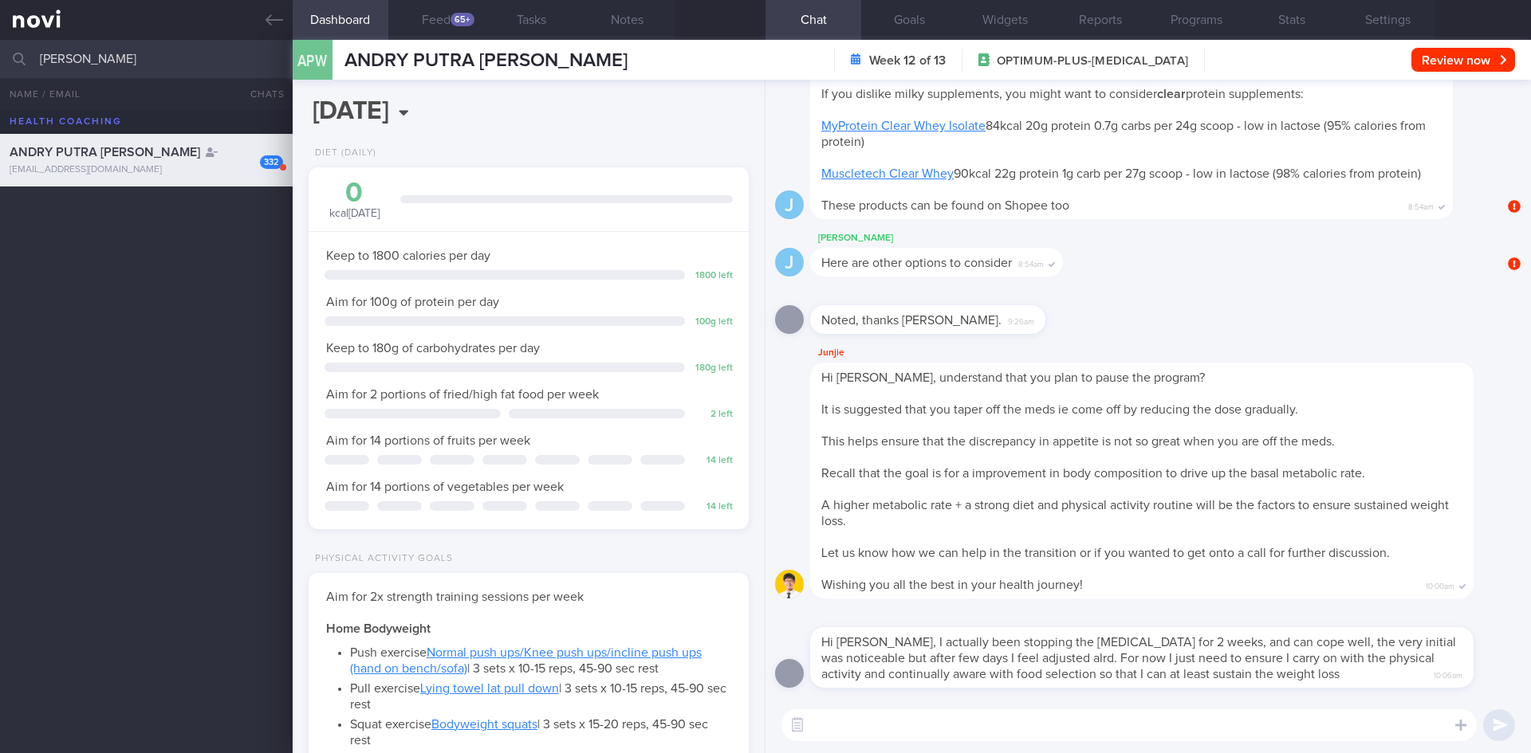
click at [454, 20] on div "65+" at bounding box center [462, 20] width 24 height 14
